Goal: Find contact information: Find contact information

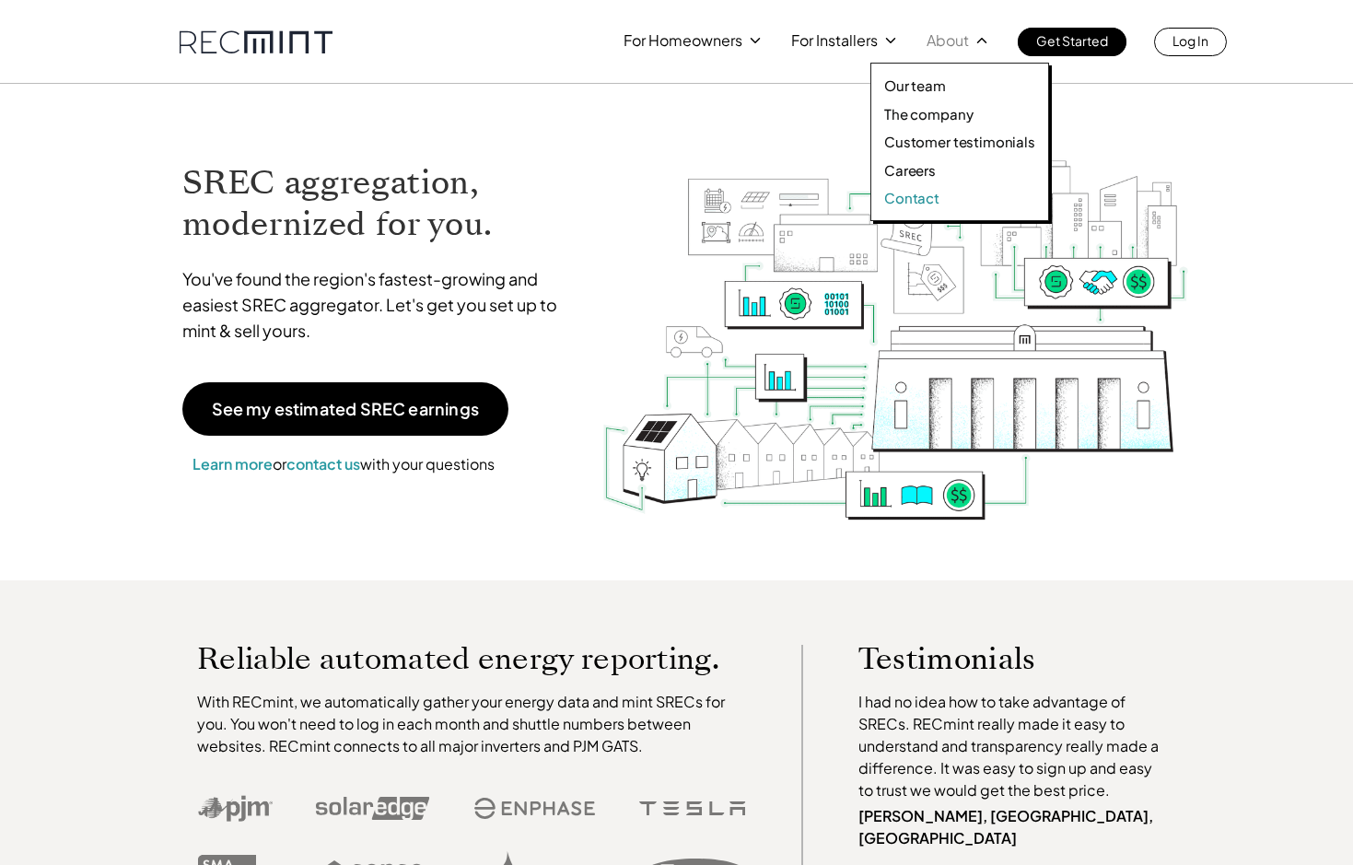
click at [897, 197] on p "Contact" at bounding box center [911, 198] width 55 height 18
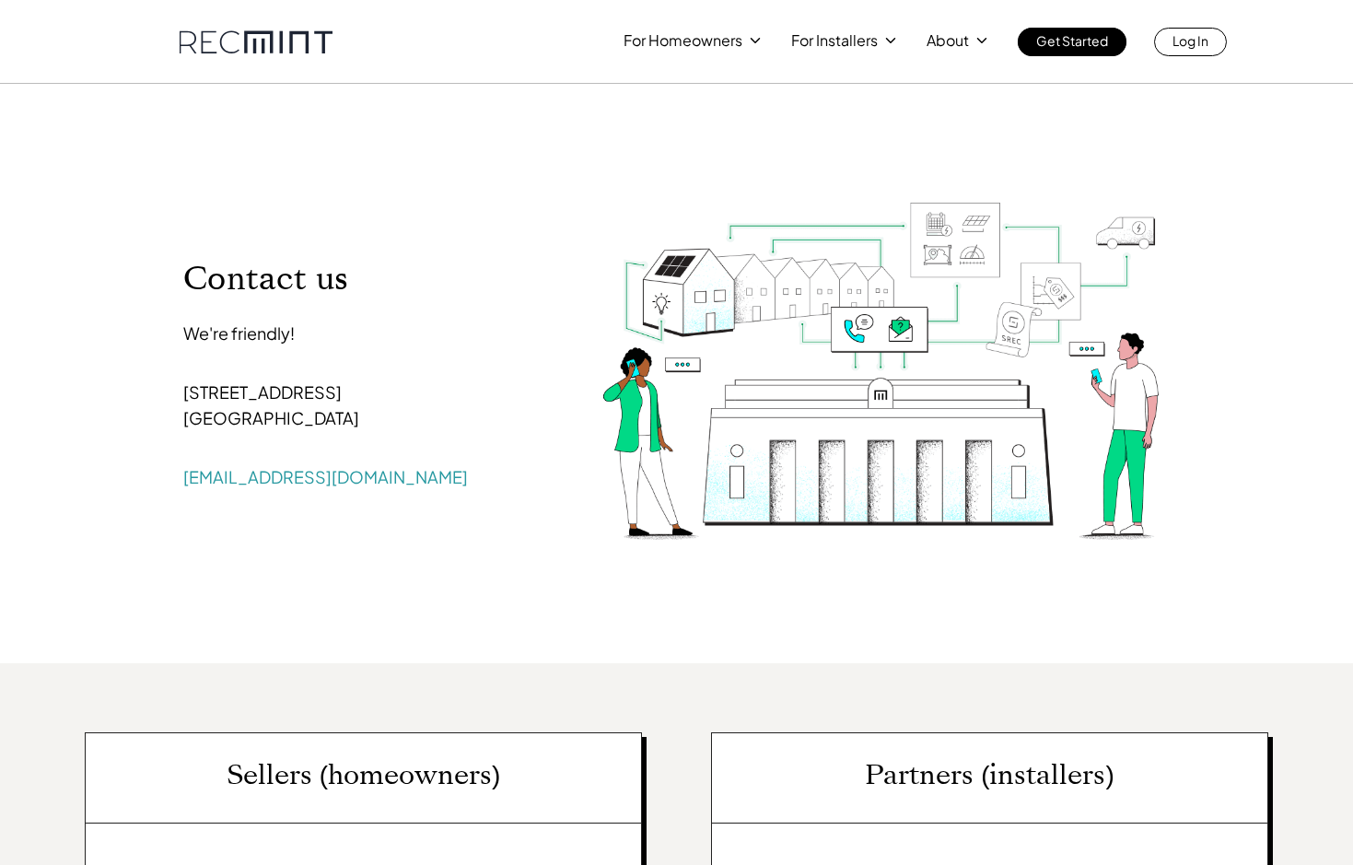
click at [354, 479] on p "[EMAIL_ADDRESS][DOMAIN_NAME]" at bounding box center [364, 477] width 362 height 26
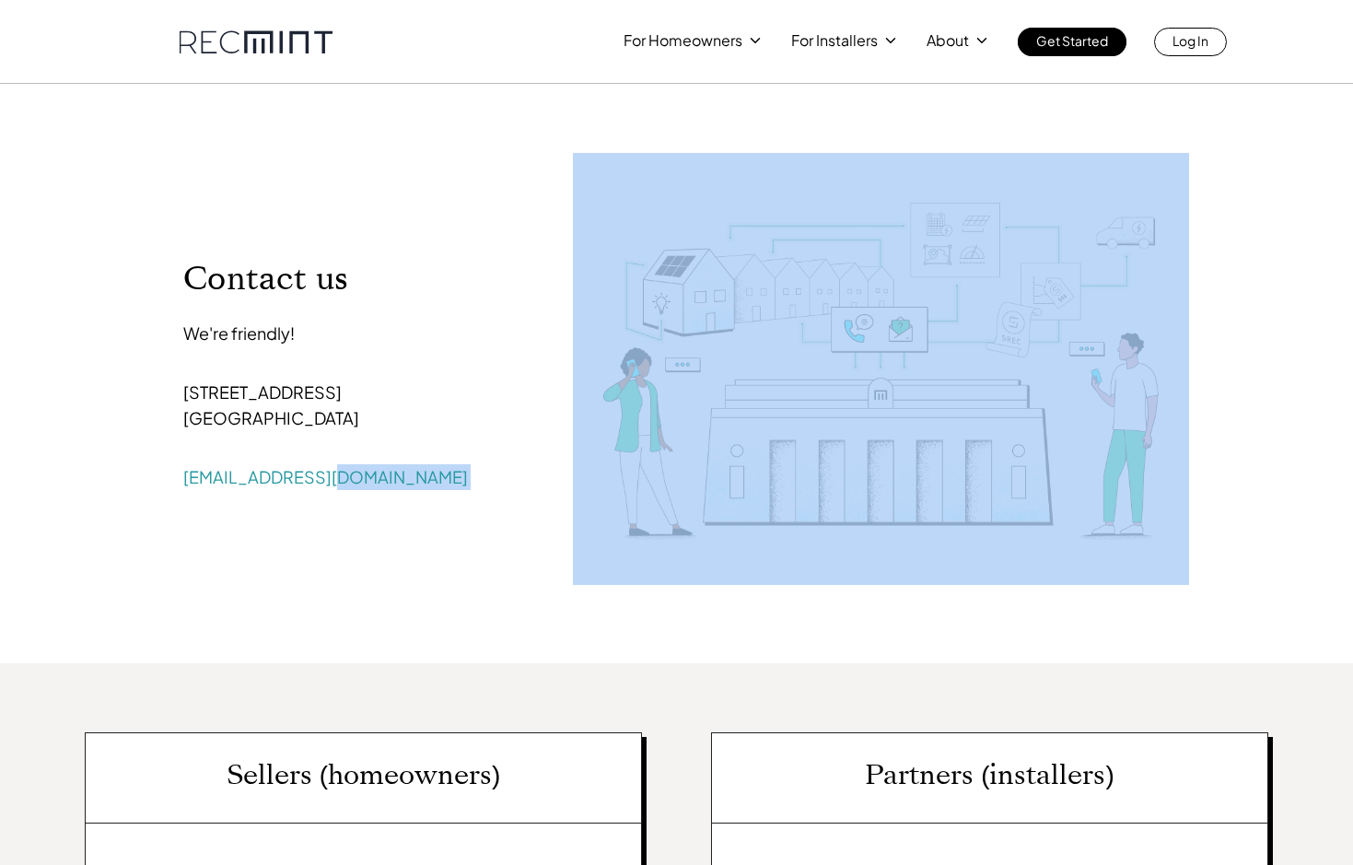
click at [354, 479] on p "[EMAIL_ADDRESS][DOMAIN_NAME]" at bounding box center [364, 477] width 362 height 26
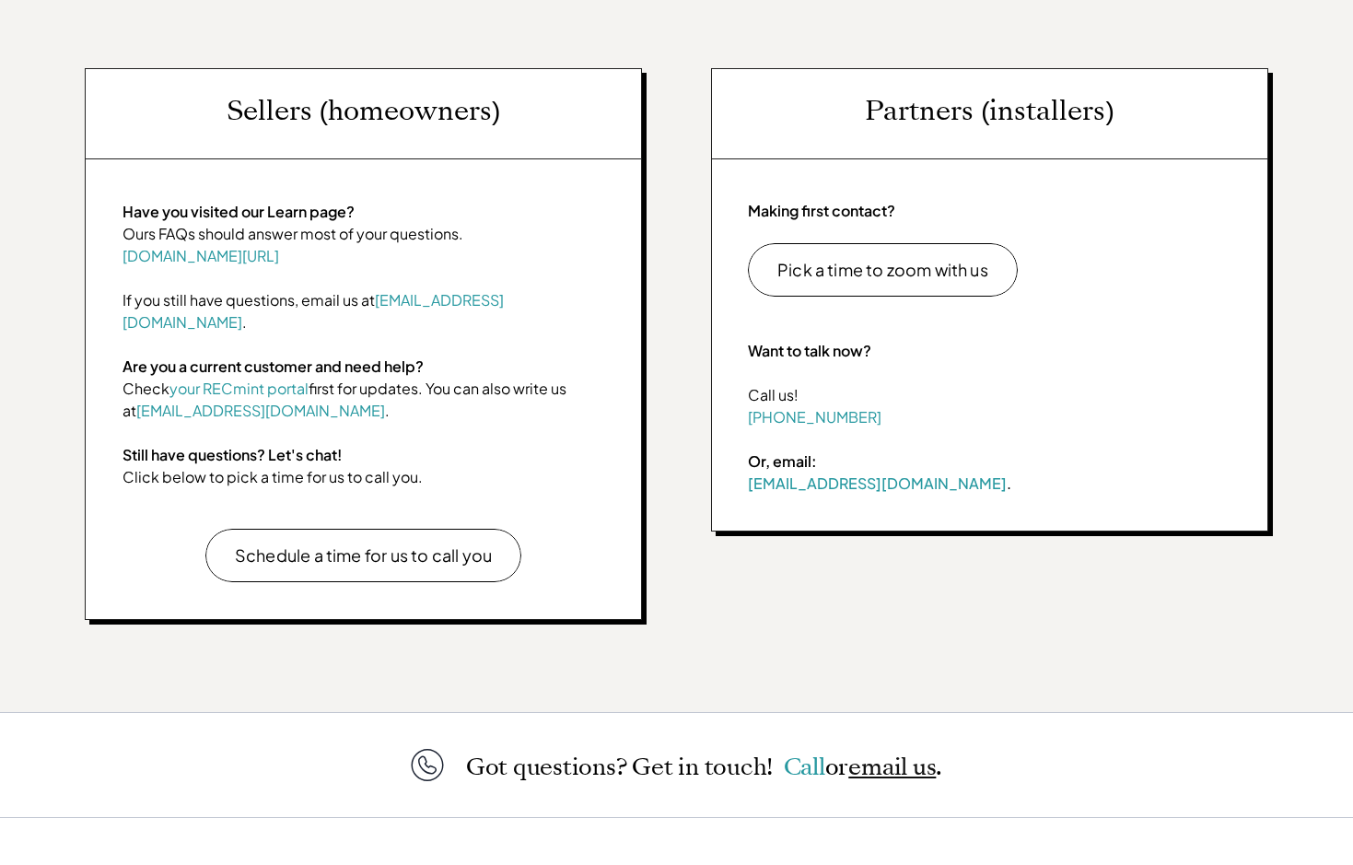
scroll to position [685, 0]
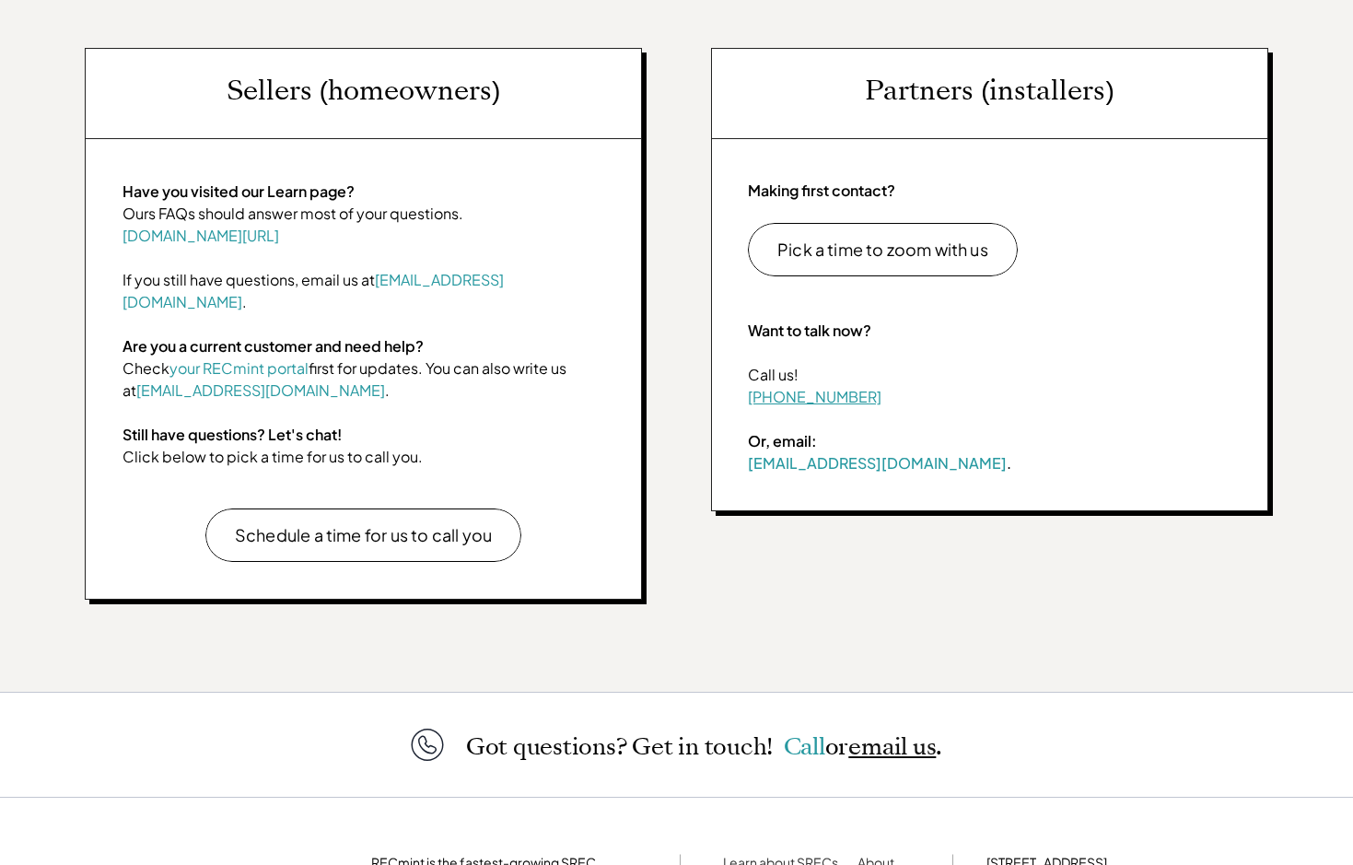
drag, startPoint x: 368, startPoint y: 473, endPoint x: 775, endPoint y: 399, distance: 413.8
click at [748, 396] on div "For Homeowners For Installers About Get Started Log In Contact us We're friendl…" at bounding box center [676, 208] width 1353 height 1786
drag, startPoint x: 864, startPoint y: 400, endPoint x: 743, endPoint y: 399, distance: 121.6
click at [744, 399] on div "Making first contact? Pick a time to zoom with us Want to talk now? Call us! [P…" at bounding box center [989, 327] width 557 height 369
copy link "[PHONE_NUMBER]"
